Goal: Find specific fact: Find specific fact

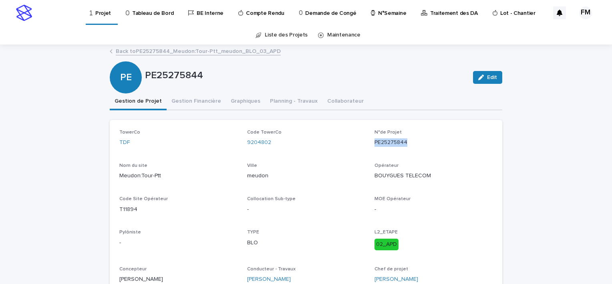
click at [163, 15] on p "Tableau de Bord" at bounding box center [152, 8] width 41 height 17
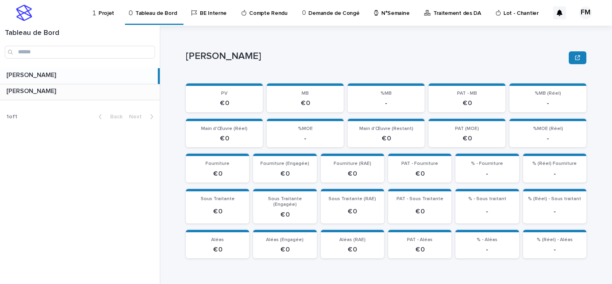
click at [138, 97] on div "FERIANI [PERSON_NAME]" at bounding box center [80, 92] width 160 height 16
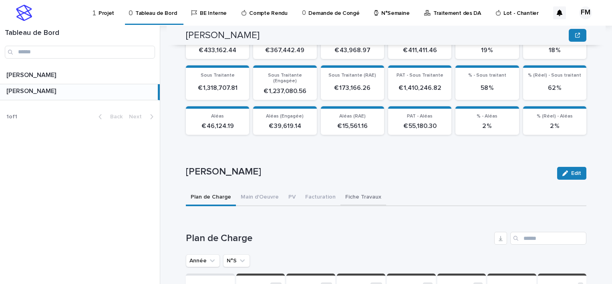
scroll to position [1458, 0]
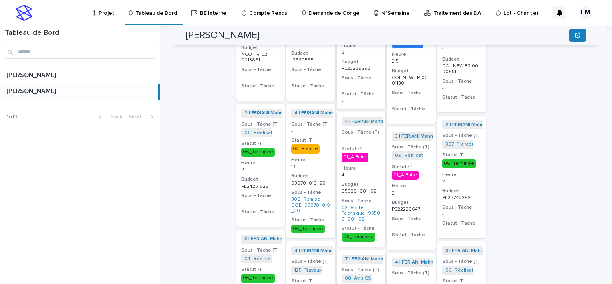
click at [225, 169] on div at bounding box center [210, 282] width 49 height 2637
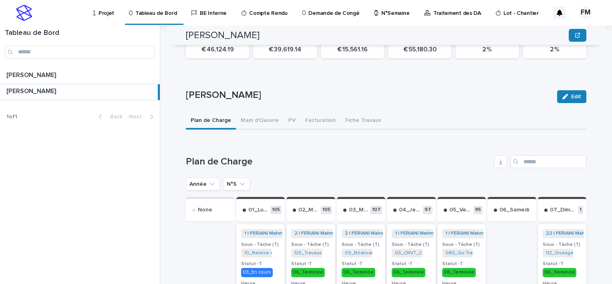
scroll to position [224, 0]
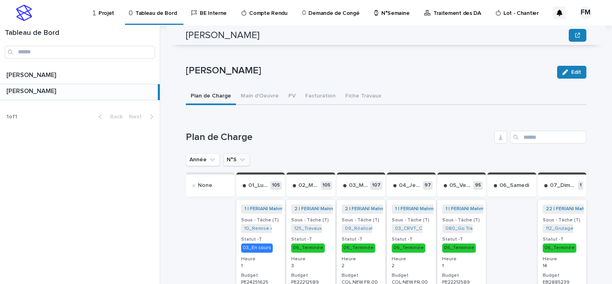
click at [238, 156] on icon "N°S" at bounding box center [242, 159] width 8 height 8
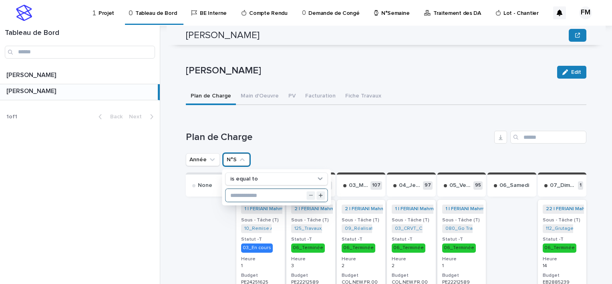
click at [240, 189] on input "text" at bounding box center [277, 195] width 102 height 13
type input "**"
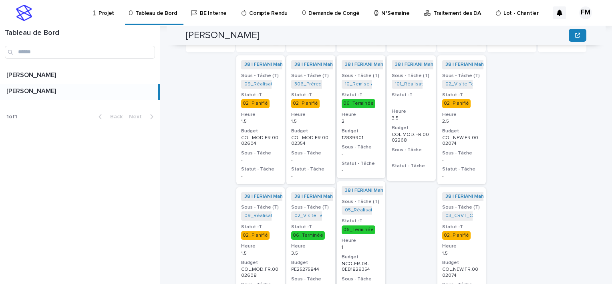
scroll to position [385, 0]
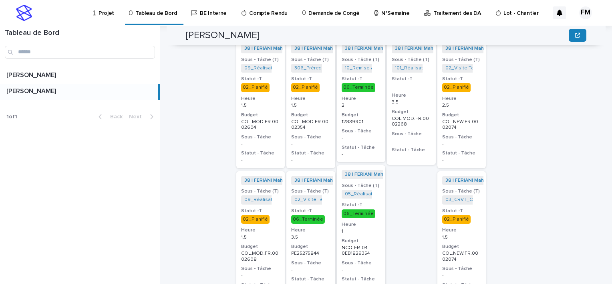
click at [468, 157] on div "38 | FERIANI Mahmoud | 2025 + 0 Sous - Tâche (T) 02_Visite Technique_COL.NEW.FR…" at bounding box center [461, 103] width 49 height 128
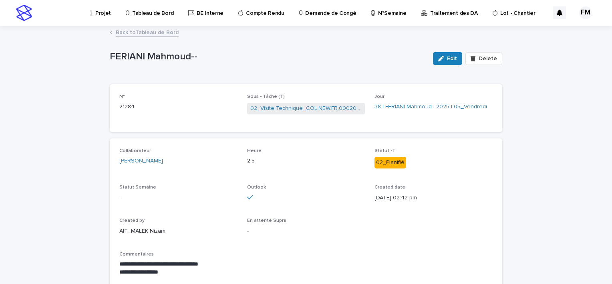
click at [294, 143] on div "**********" at bounding box center [306, 231] width 393 height 187
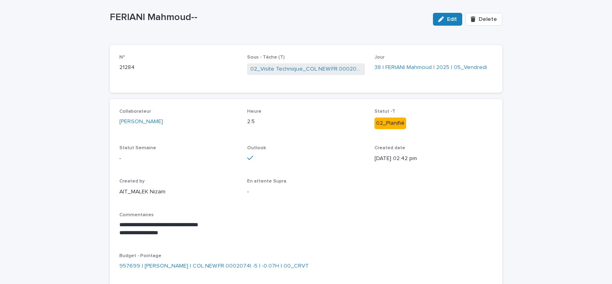
scroll to position [144, 0]
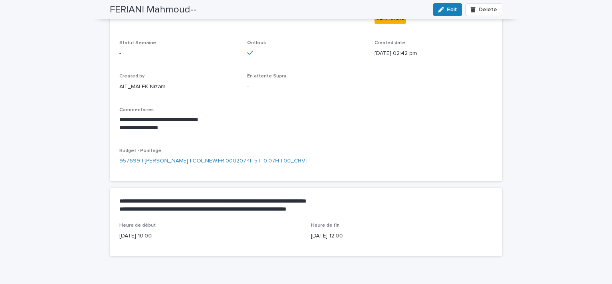
click at [271, 163] on link "957699 | [PERSON_NAME] | COL.NEW.FR.0002074| -5 | -0.07H | 00_CRVT" at bounding box center [213, 161] width 189 height 8
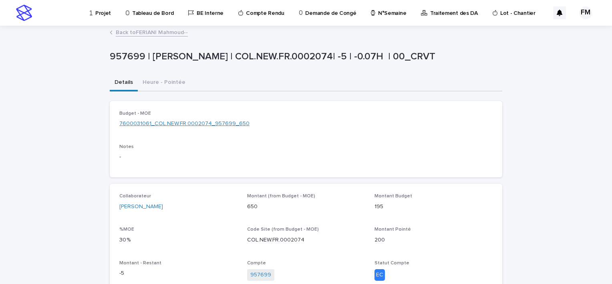
click at [207, 122] on link "7600031061_COL.NEW.FR.0002074_957699_650" at bounding box center [184, 123] width 130 height 8
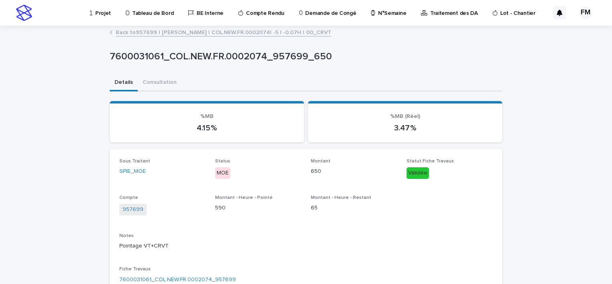
click at [87, 165] on div "Loading... Saving… Loading... Saving… 7600031061_COL.NEW.FR.0002074_957699_650 …" at bounding box center [306, 284] width 612 height 516
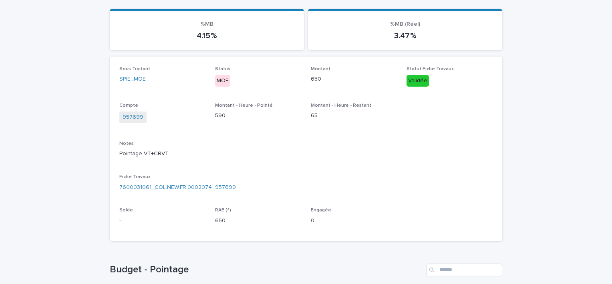
scroll to position [96, 0]
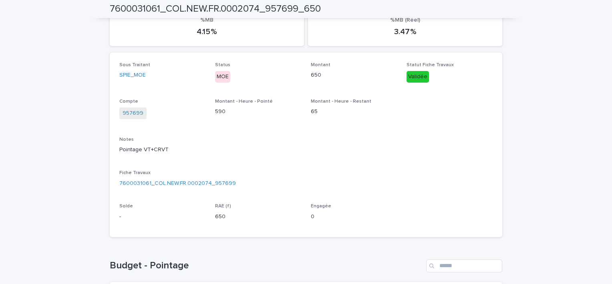
click at [160, 187] on div "Fiche Travaux 7600031061_COL.NEW.FR.0002074_957699" at bounding box center [305, 182] width 373 height 24
click at [165, 184] on link "7600031061_COL.NEW.FR.0002074_957699" at bounding box center [177, 183] width 117 height 8
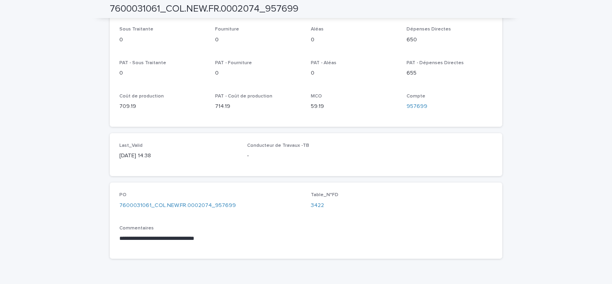
scroll to position [408, 0]
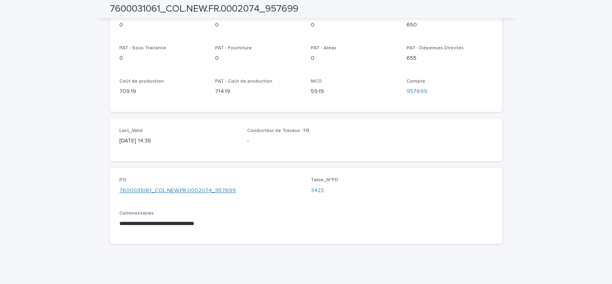
click at [187, 186] on link "7600031061_COL.NEW.FR.0002074_957699" at bounding box center [177, 190] width 117 height 8
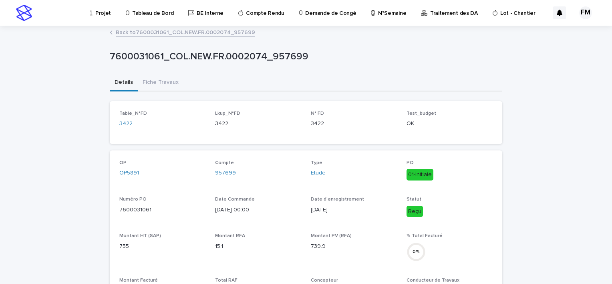
click at [250, 171] on div "957699" at bounding box center [258, 173] width 86 height 8
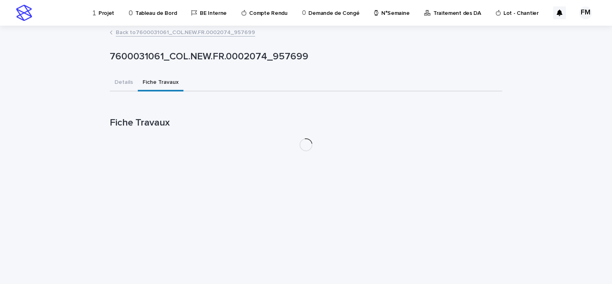
click at [150, 89] on button "Fiche Travaux" at bounding box center [161, 83] width 46 height 17
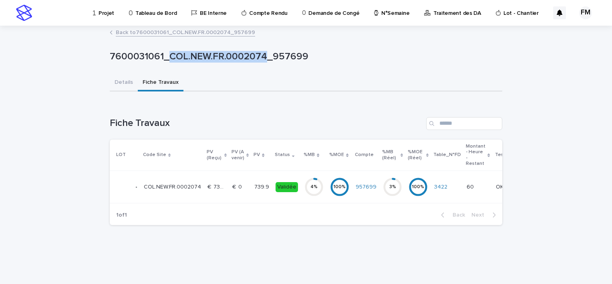
drag, startPoint x: 168, startPoint y: 55, endPoint x: 265, endPoint y: 56, distance: 96.5
click at [265, 56] on p "7600031061_COL.NEW.FR.0002074_957699" at bounding box center [304, 57] width 389 height 12
copy p "COL.NEW.FR.0002074"
click at [114, 13] on div "Projet" at bounding box center [105, 8] width 26 height 17
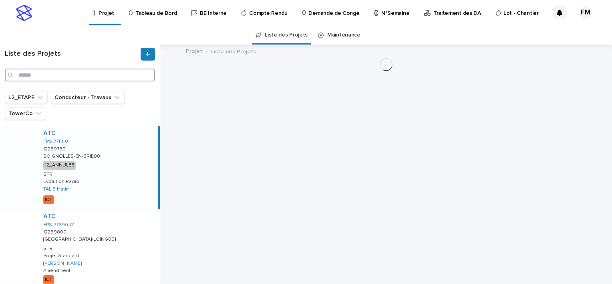
click at [83, 69] on input "Search" at bounding box center [80, 75] width 150 height 13
paste input "**********"
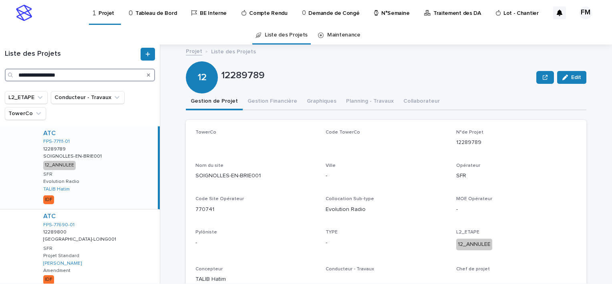
type input "**********"
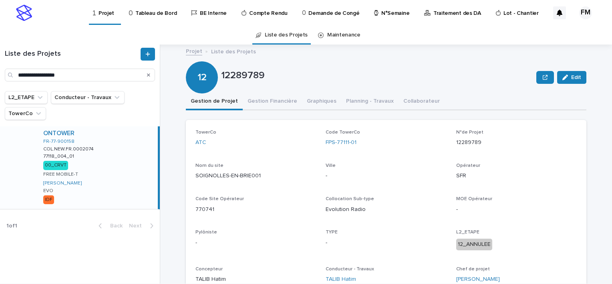
click at [86, 157] on div "ONTOWER FR-77-900158 COL.NEW.FR.0002074 COL.NEW.FR.0002074 77118_004_01 77118_0…" at bounding box center [97, 167] width 121 height 83
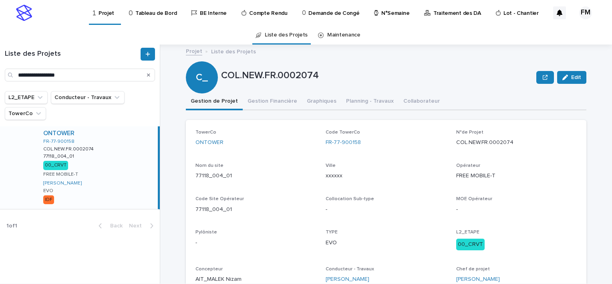
click at [242, 162] on div "TowerCo ONTOWER Code TowerCo FR-77-900158 N°de Projet COL.NEW.FR.0002074 Nom du…" at bounding box center [385, 209] width 381 height 160
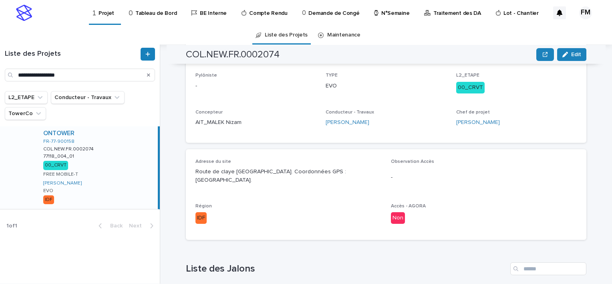
scroll to position [160, 0]
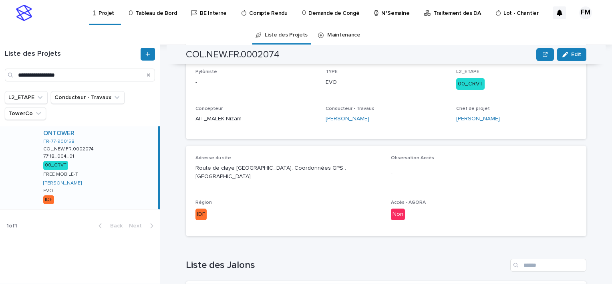
drag, startPoint x: 192, startPoint y: 174, endPoint x: 274, endPoint y: 175, distance: 81.3
click at [274, 175] on p "Route de claye [GEOGRAPHIC_DATA]. Coordonnées GPS : [GEOGRAPHIC_DATA]." at bounding box center [288, 172] width 186 height 17
copy p "48.935540 / Longitude: 2.700621"
